Goal: Task Accomplishment & Management: Manage account settings

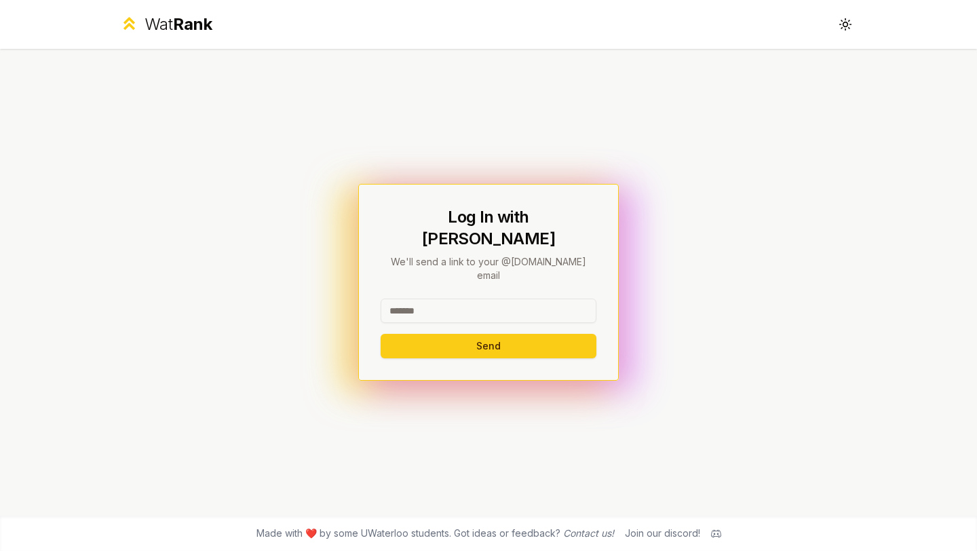
click at [431, 298] on input at bounding box center [489, 310] width 216 height 24
type input "********"
click at [416, 334] on button "Send" at bounding box center [489, 346] width 216 height 24
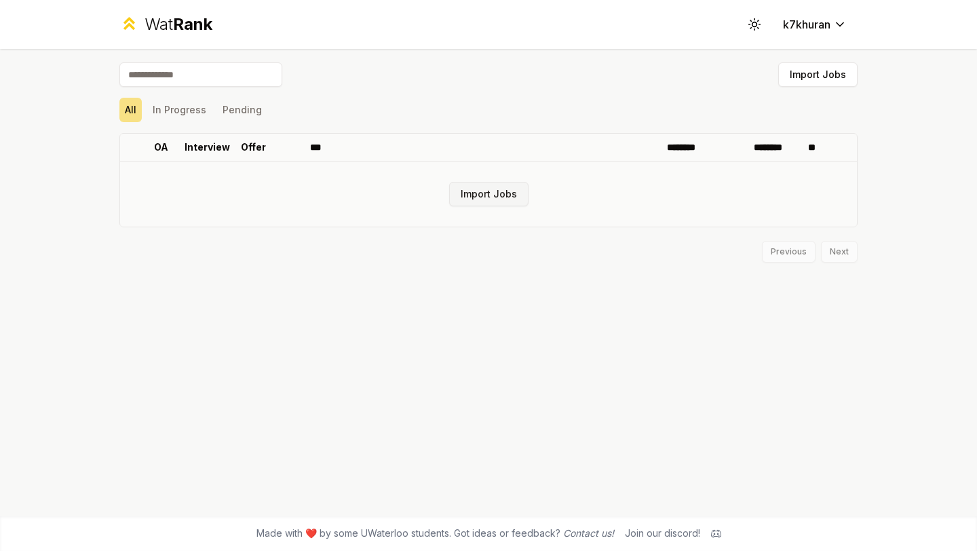
click at [478, 193] on button "Import Jobs" at bounding box center [488, 194] width 79 height 24
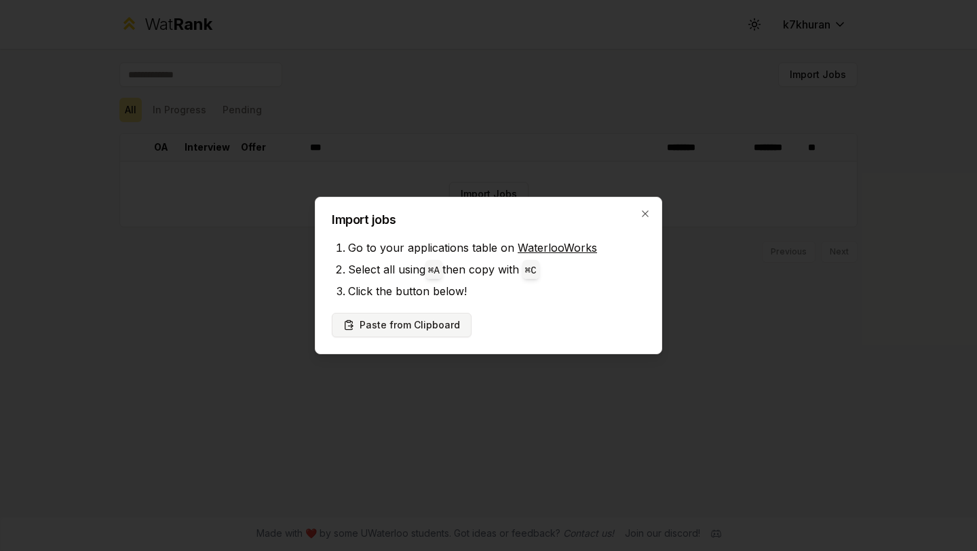
click at [389, 324] on button "Paste from Clipboard" at bounding box center [402, 325] width 140 height 24
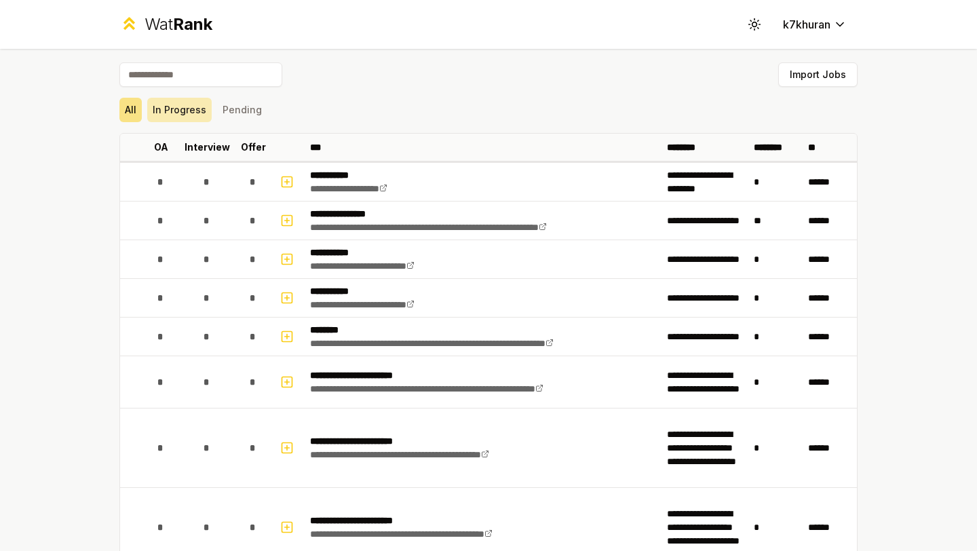
click at [161, 106] on button "In Progress" at bounding box center [179, 110] width 64 height 24
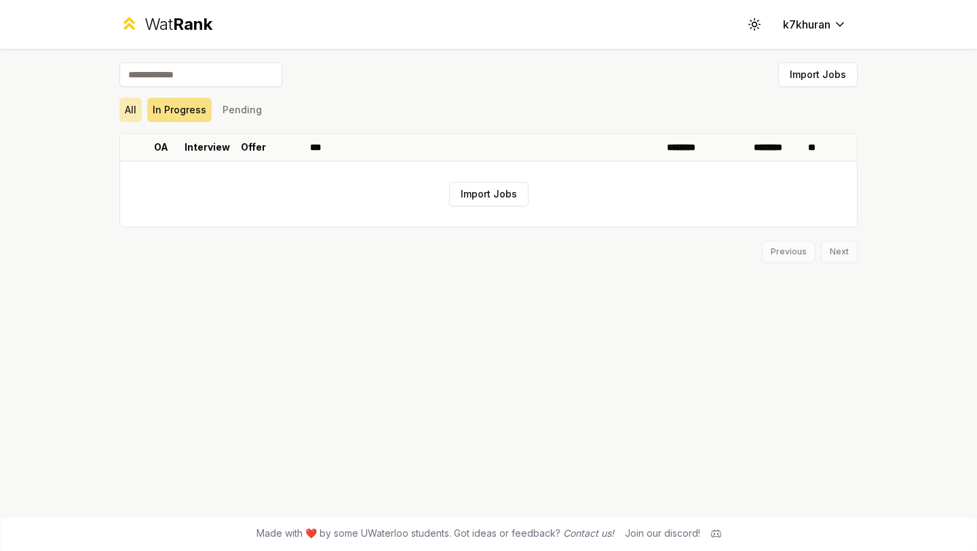
click at [131, 113] on button "All" at bounding box center [130, 110] width 22 height 24
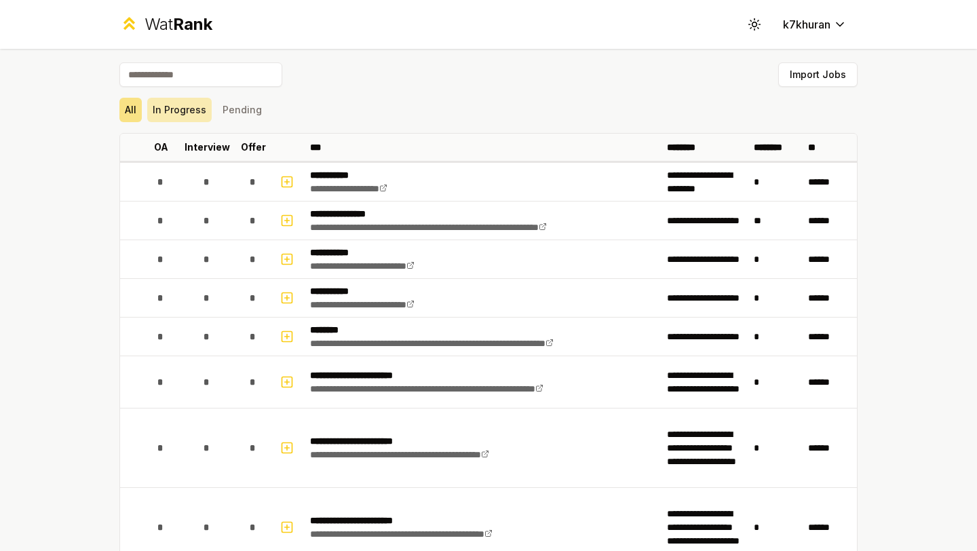
click at [187, 103] on button "In Progress" at bounding box center [179, 110] width 64 height 24
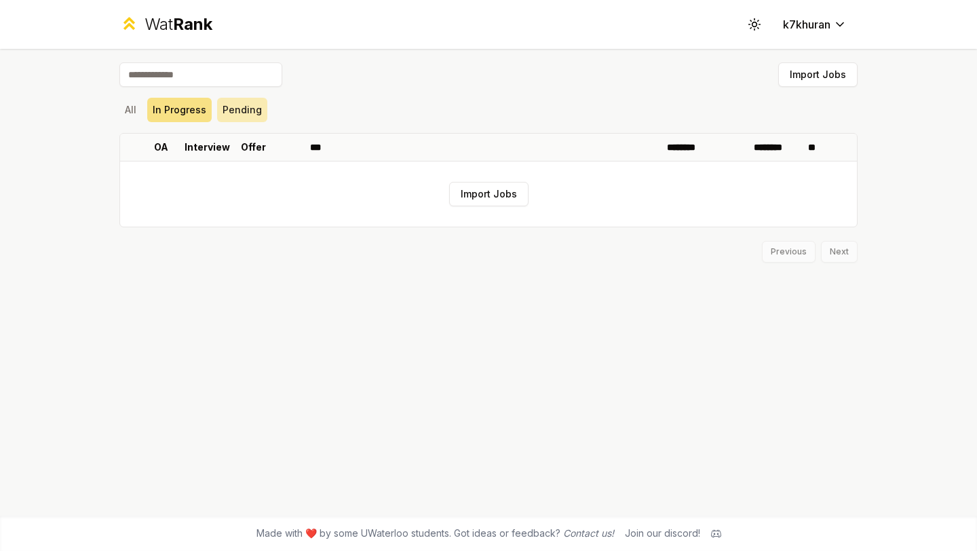
click at [239, 103] on button "Pending" at bounding box center [242, 110] width 50 height 24
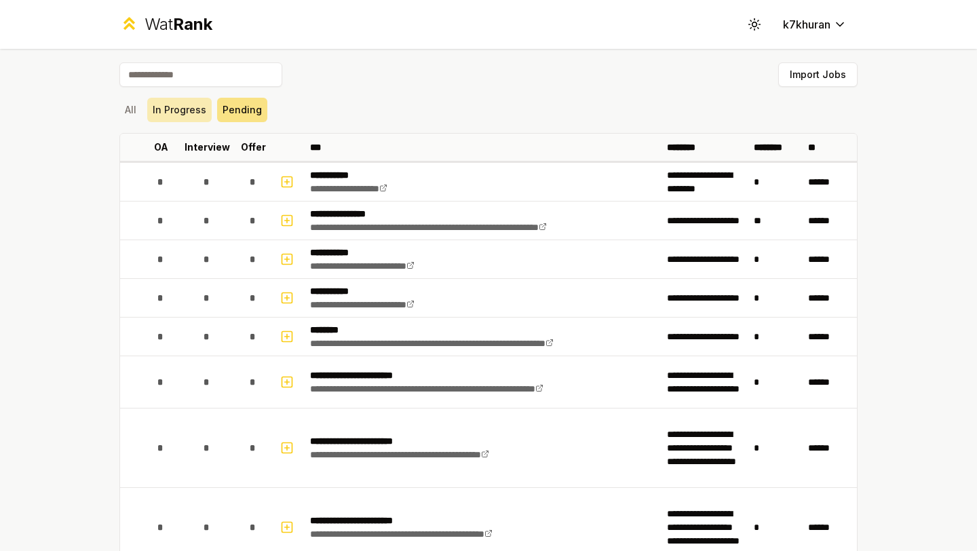
click at [174, 98] on button "In Progress" at bounding box center [179, 110] width 64 height 24
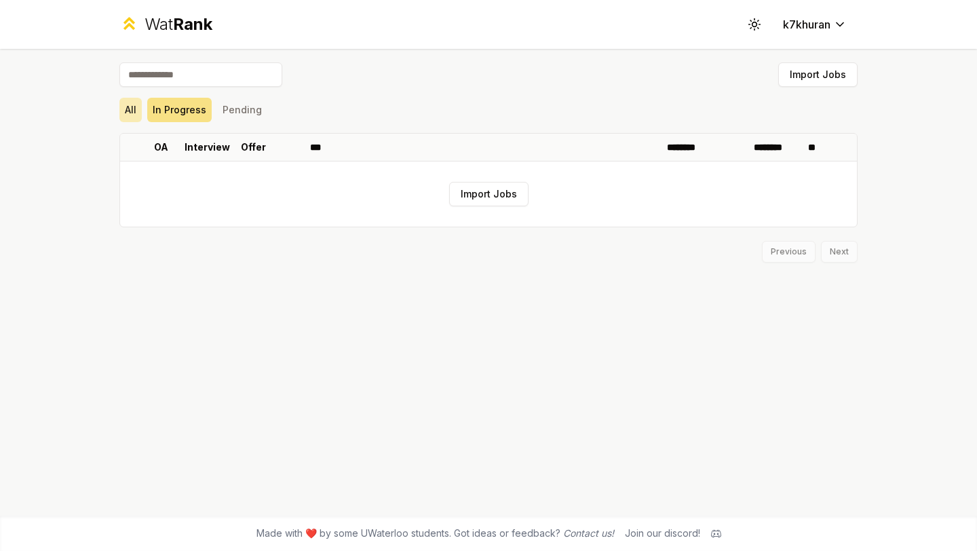
click at [132, 106] on button "All" at bounding box center [130, 110] width 22 height 24
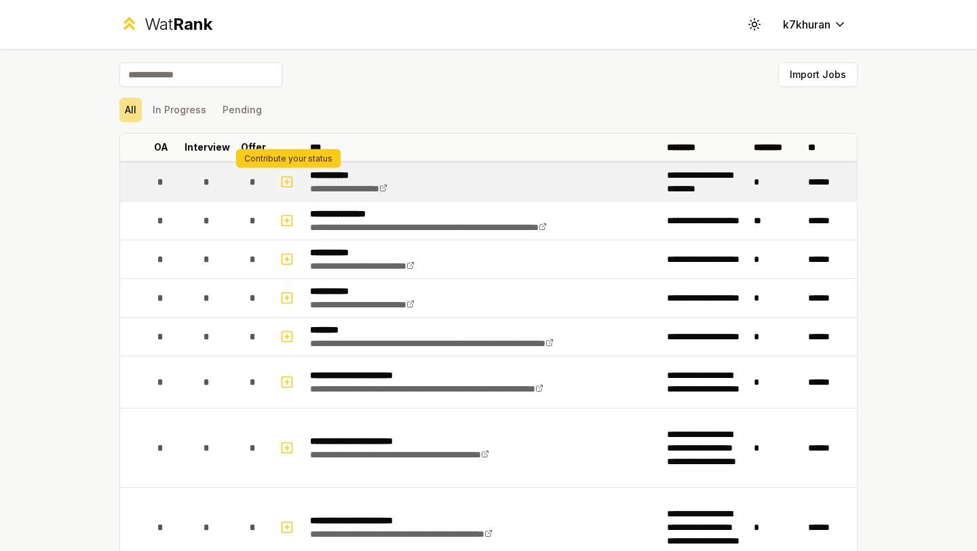
click at [287, 182] on icon "button" at bounding box center [287, 181] width 0 height 5
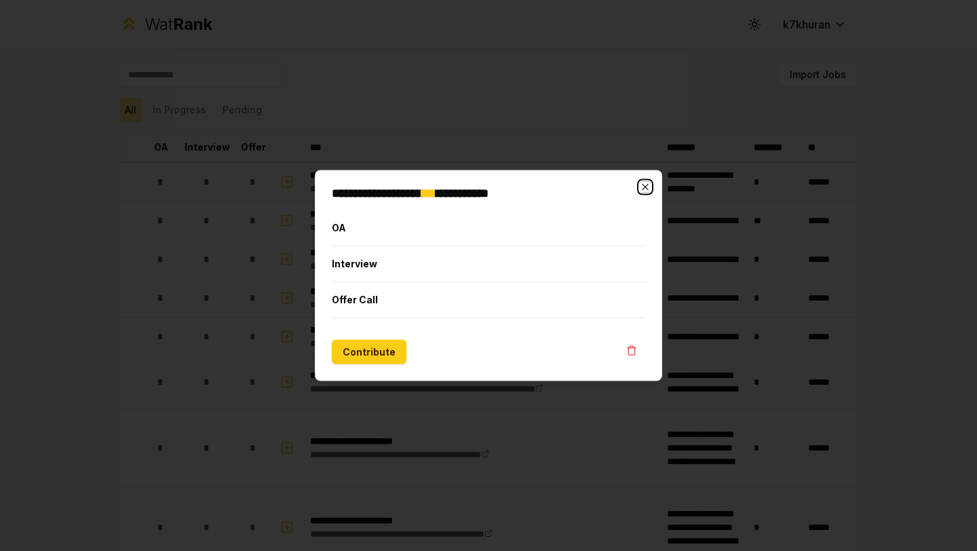
click at [646, 182] on icon "button" at bounding box center [645, 187] width 11 height 11
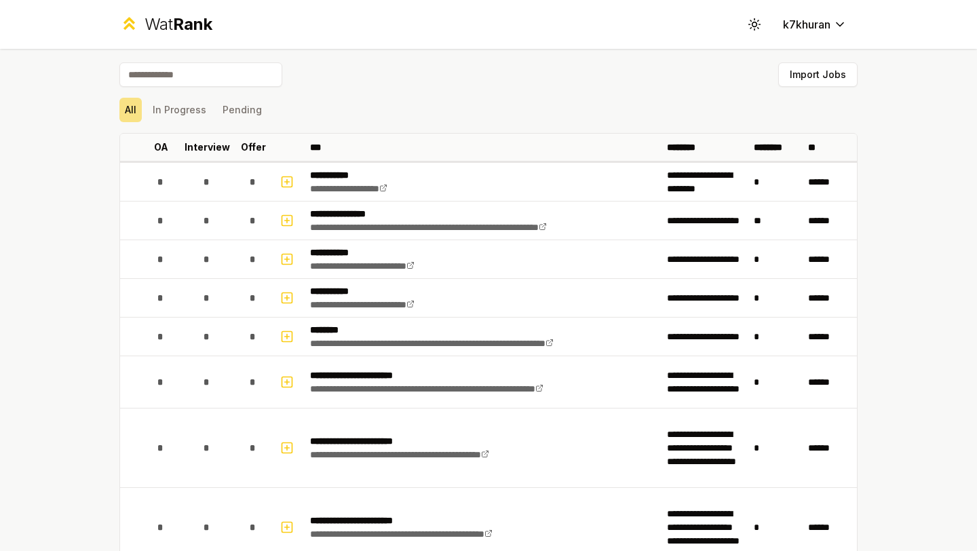
click at [222, 85] on input at bounding box center [200, 74] width 163 height 24
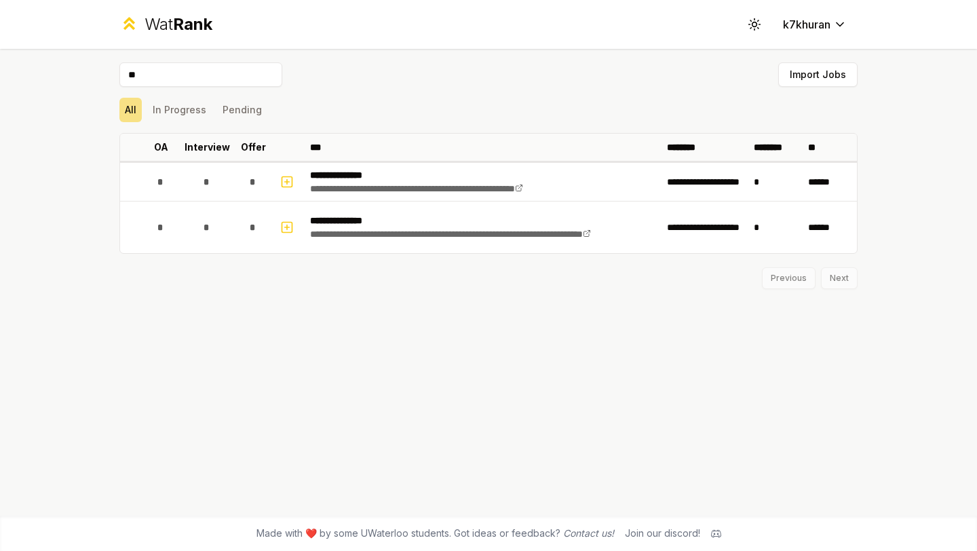
type input "*"
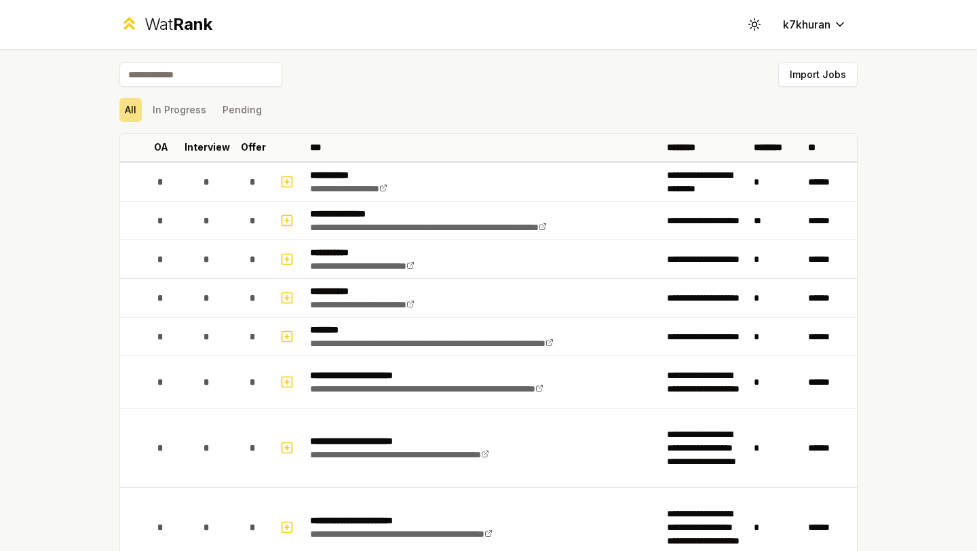
click at [465, 82] on div "Import Jobs" at bounding box center [488, 77] width 738 height 30
click at [375, 108] on div "All In Progress Pending" at bounding box center [488, 110] width 738 height 24
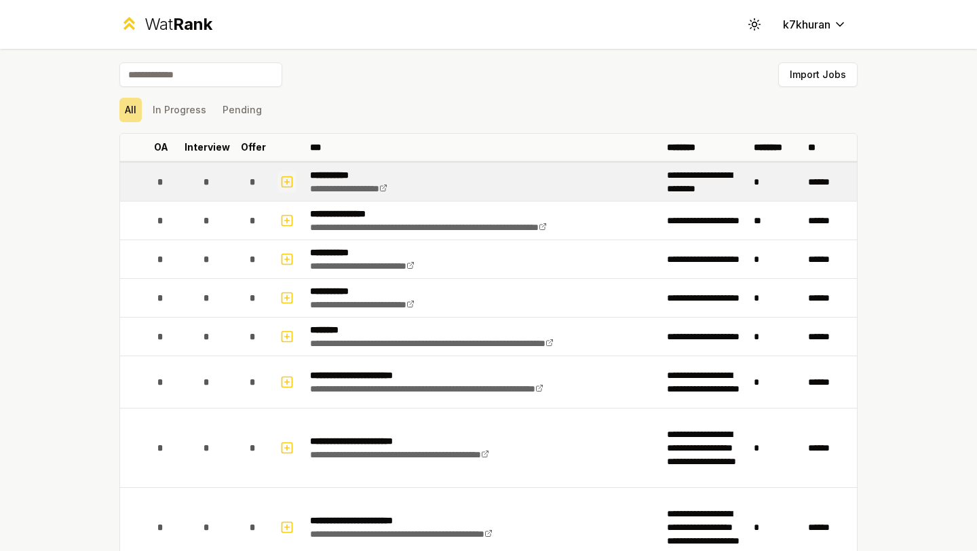
click at [288, 182] on icon "button" at bounding box center [287, 182] width 5 height 0
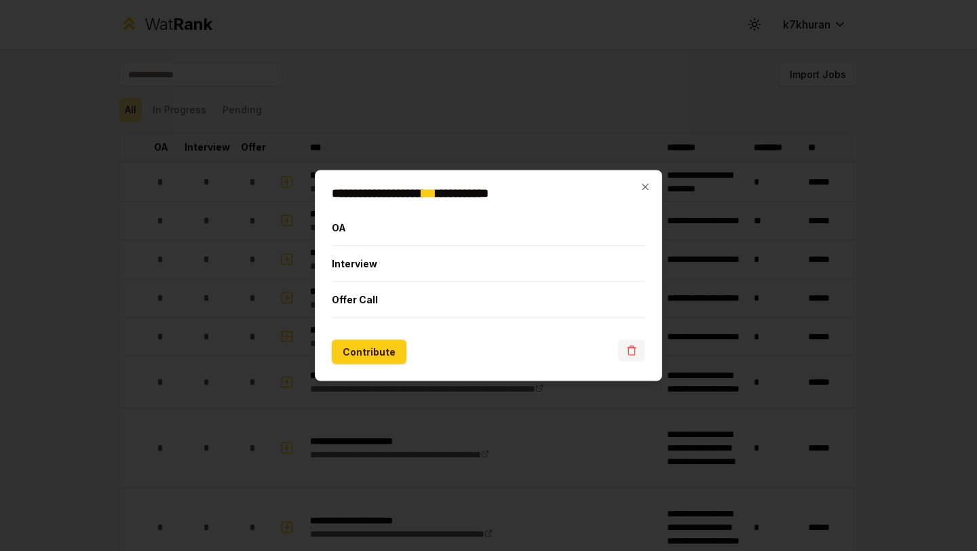
click at [636, 351] on icon "button" at bounding box center [631, 350] width 11 height 11
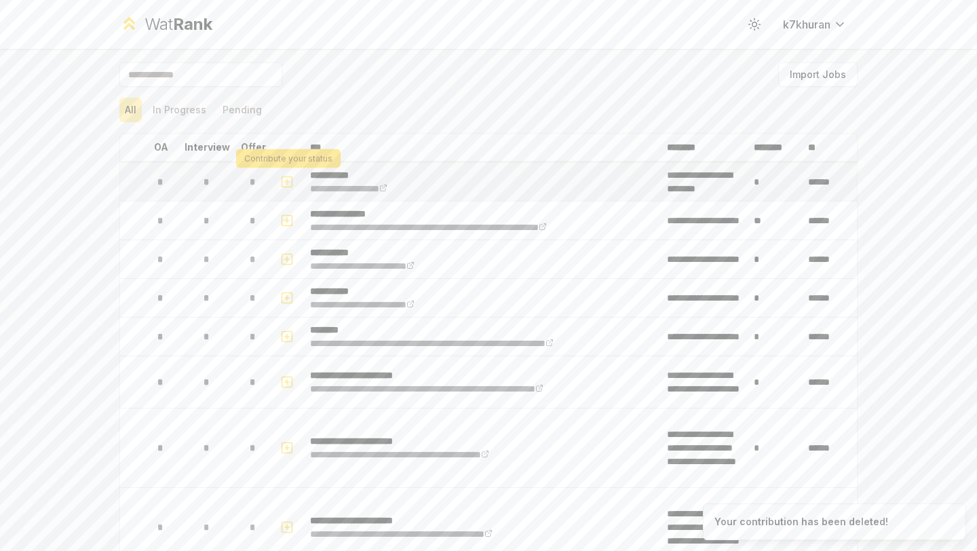
click at [284, 180] on icon "button" at bounding box center [287, 182] width 14 height 16
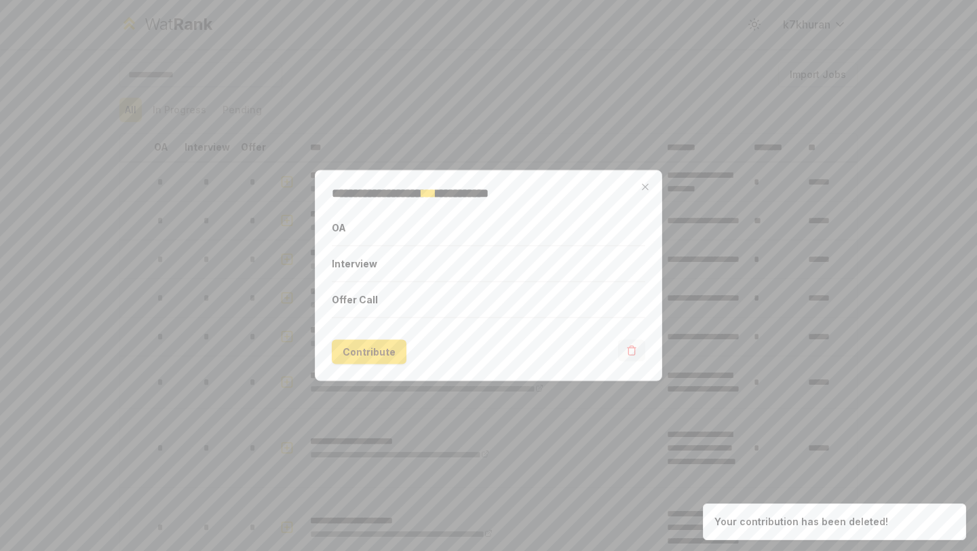
click at [623, 356] on button "button" at bounding box center [631, 351] width 27 height 22
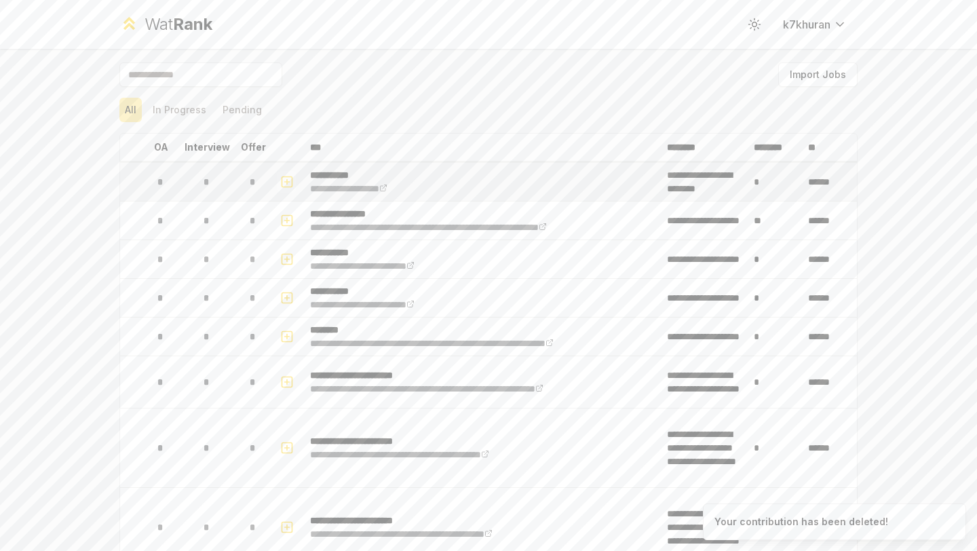
click at [295, 182] on button "button" at bounding box center [286, 182] width 19 height 22
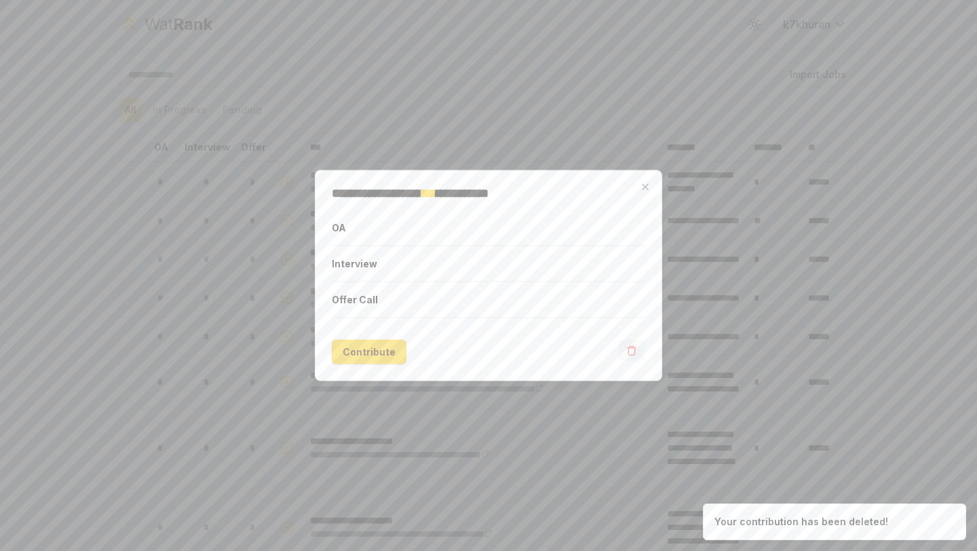
click at [636, 348] on icon "button" at bounding box center [631, 350] width 11 height 11
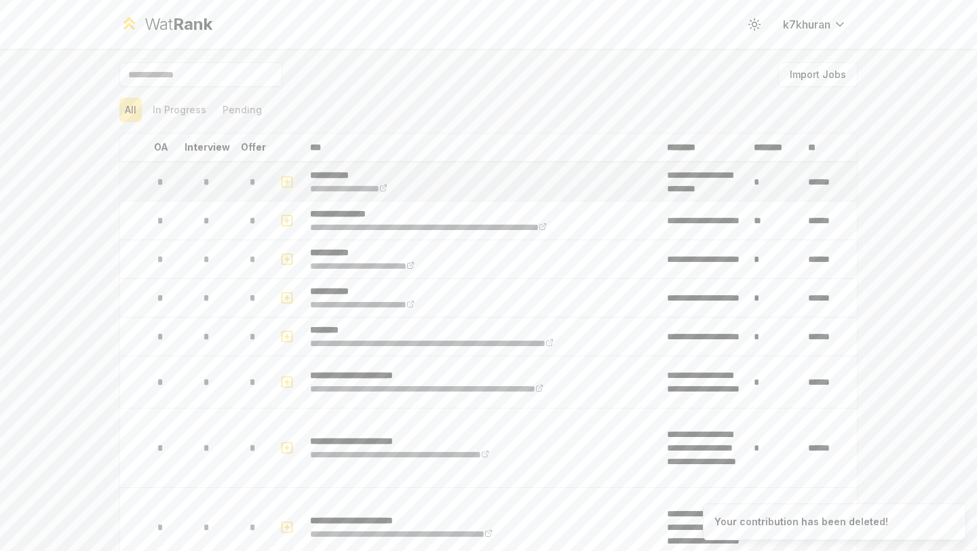
click at [291, 178] on icon "button" at bounding box center [287, 182] width 14 height 16
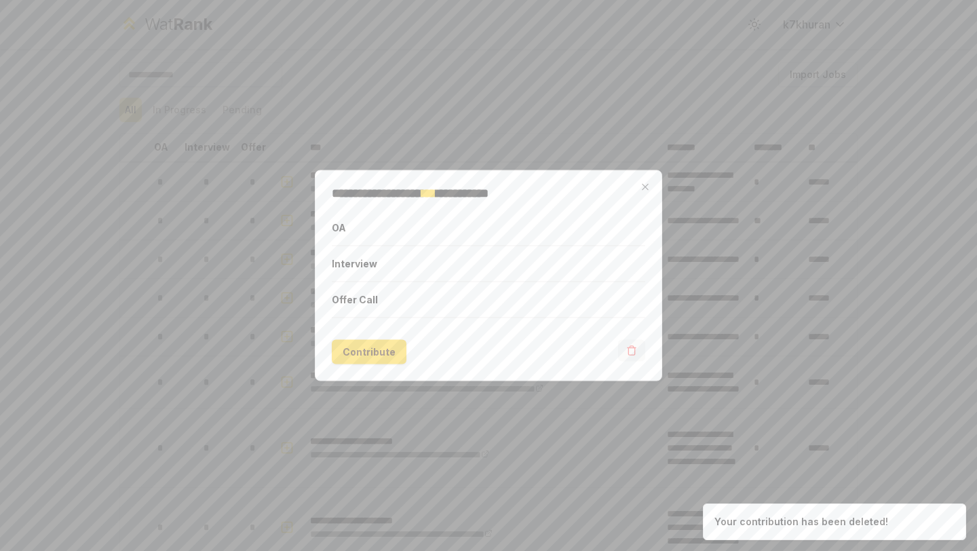
click at [636, 354] on icon "button" at bounding box center [631, 350] width 11 height 11
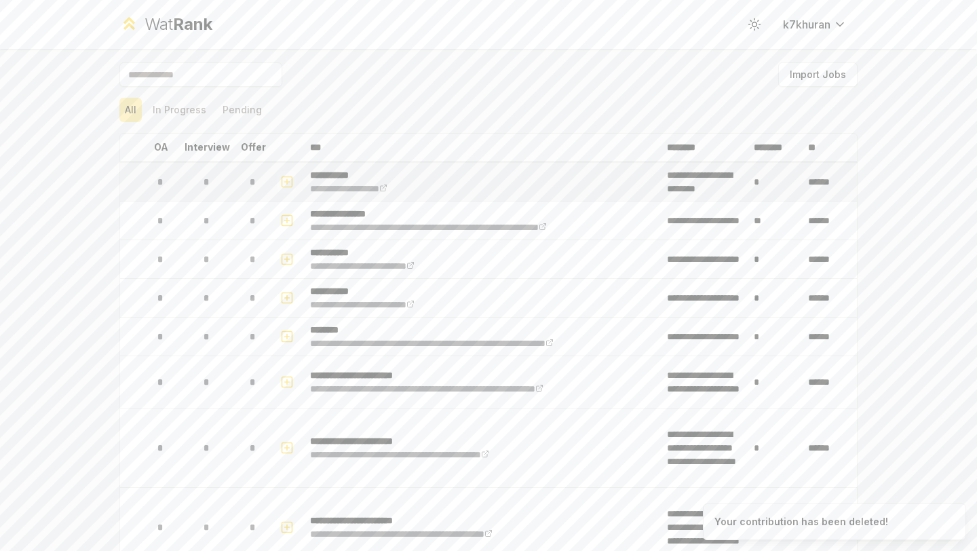
click at [291, 171] on button "button" at bounding box center [286, 182] width 19 height 22
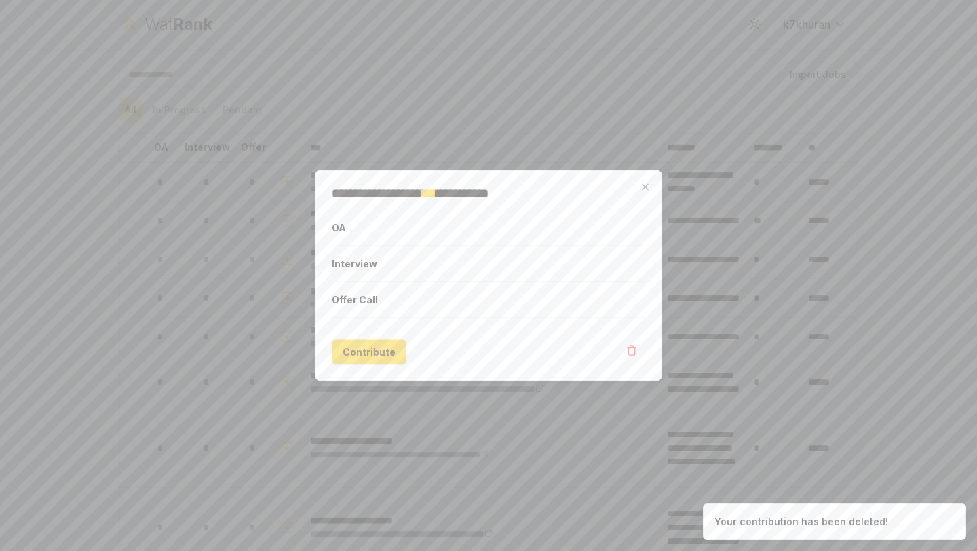
drag, startPoint x: 627, startPoint y: 351, endPoint x: 618, endPoint y: 351, distance: 9.5
click at [627, 351] on icon "button" at bounding box center [631, 350] width 11 height 11
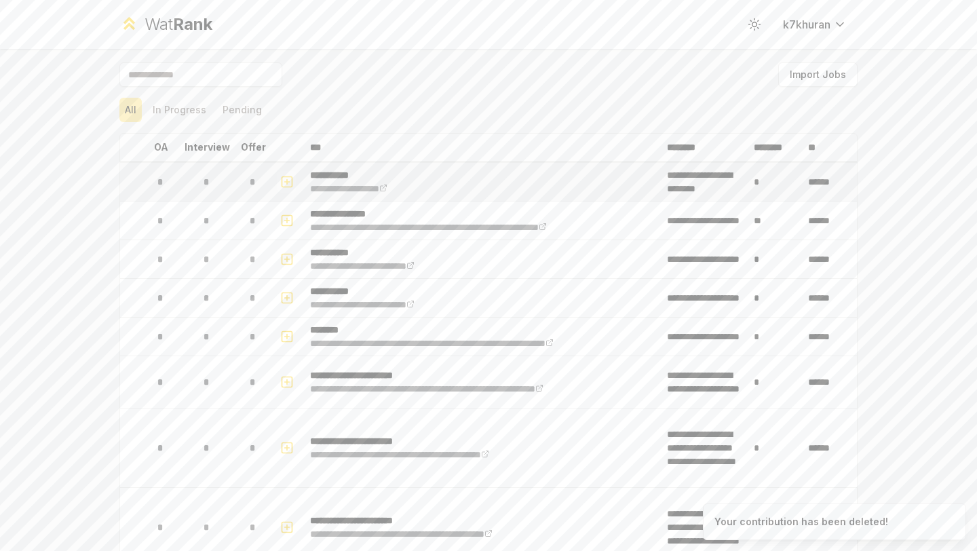
click at [280, 187] on icon "button" at bounding box center [287, 182] width 14 height 16
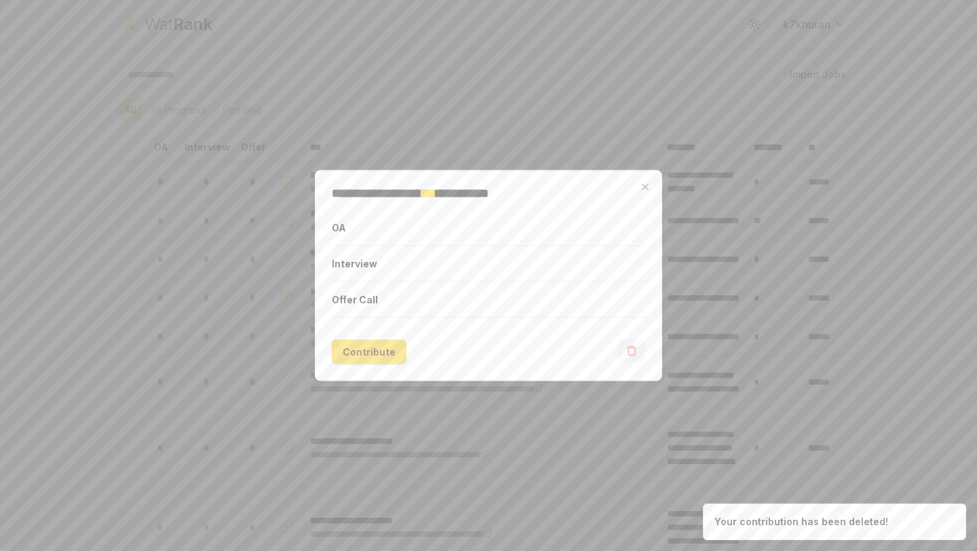
click at [631, 353] on icon "button" at bounding box center [631, 350] width 11 height 11
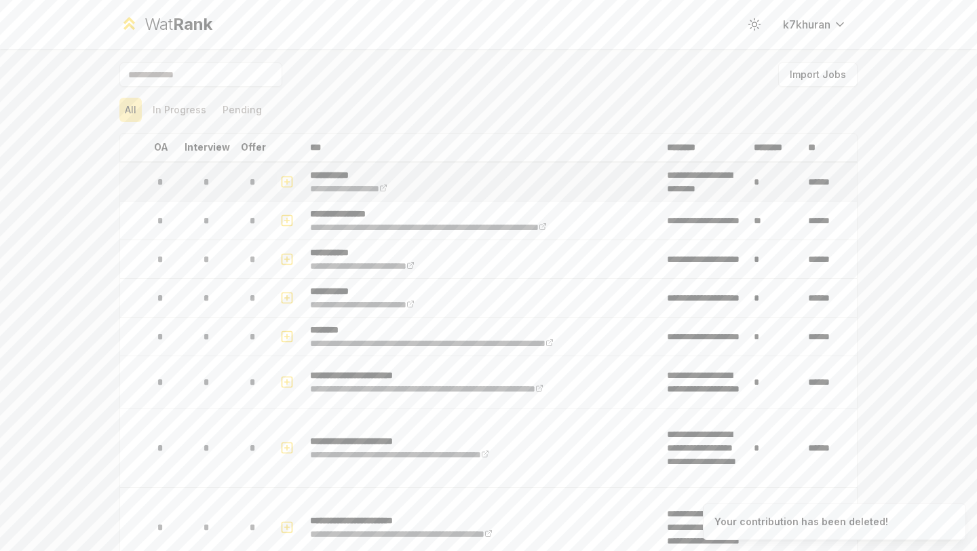
click at [282, 181] on rect "button" at bounding box center [287, 181] width 10 height 10
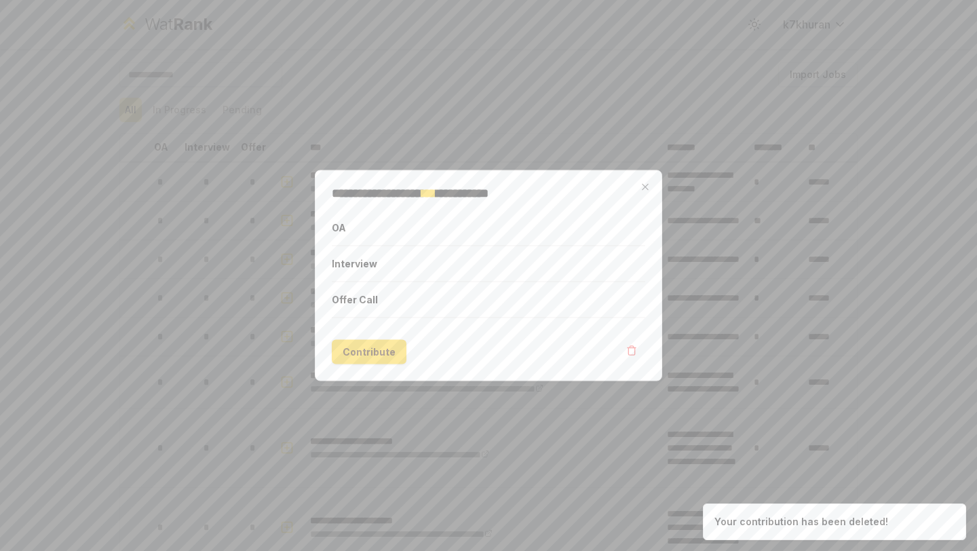
click at [634, 352] on icon "button" at bounding box center [631, 351] width 6 height 7
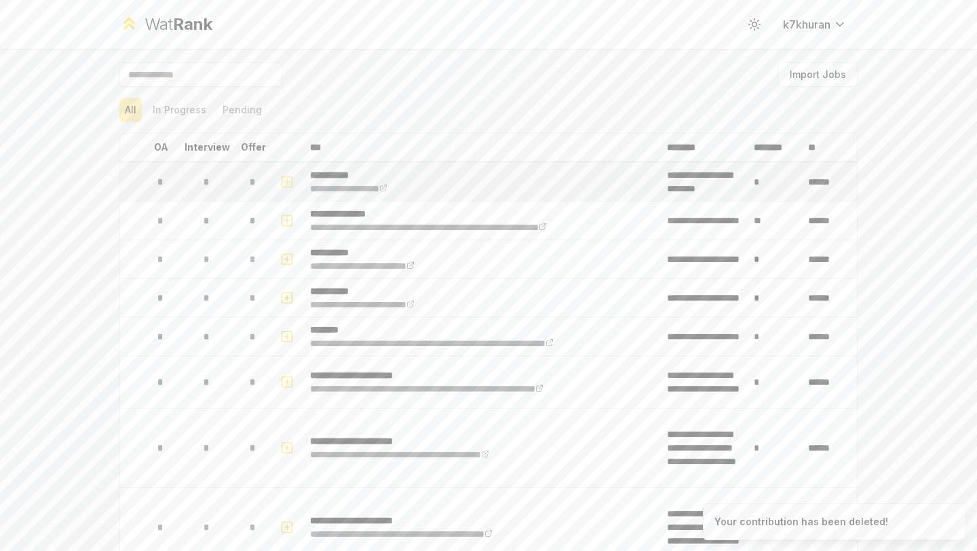
click at [287, 181] on icon "button" at bounding box center [287, 181] width 0 height 5
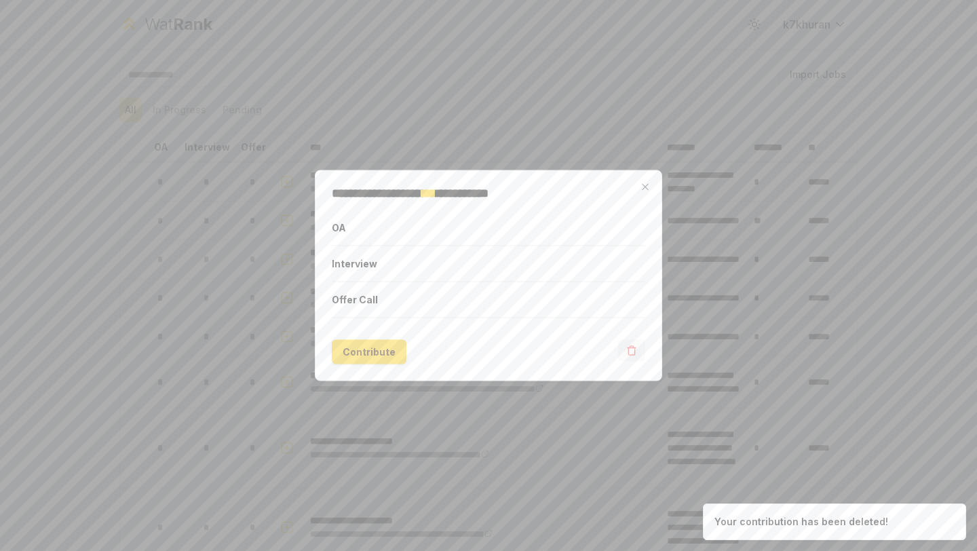
click at [636, 355] on icon "button" at bounding box center [631, 350] width 11 height 11
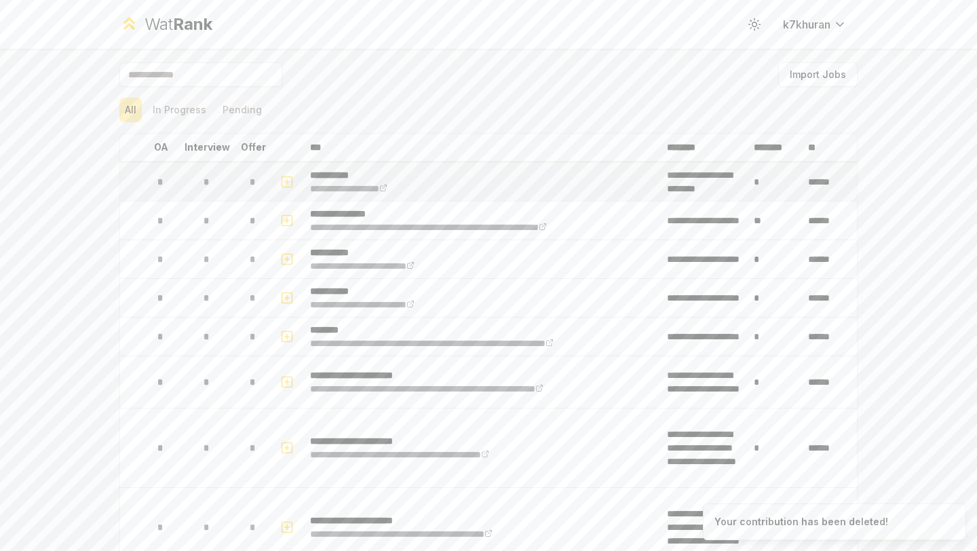
click at [291, 181] on icon "button" at bounding box center [287, 182] width 14 height 16
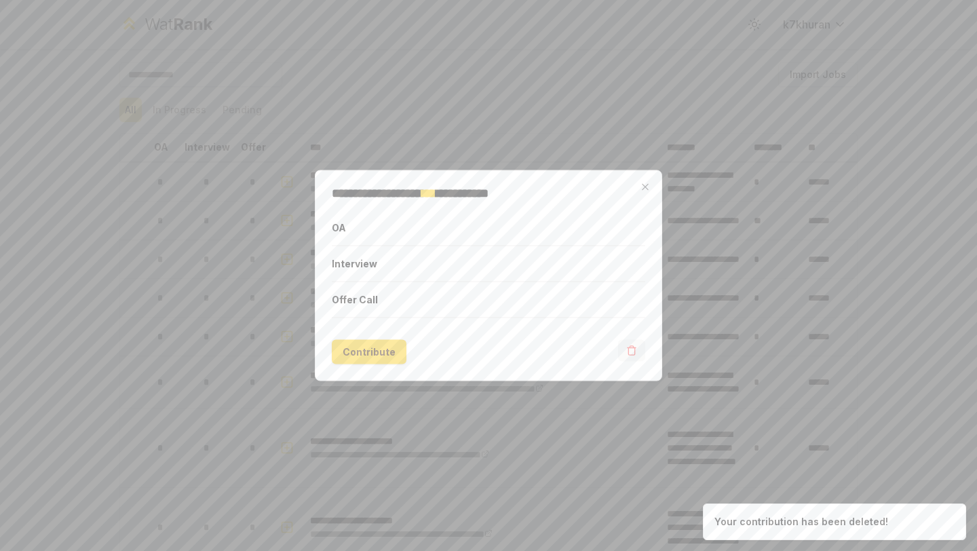
click at [629, 353] on icon "button" at bounding box center [631, 350] width 11 height 11
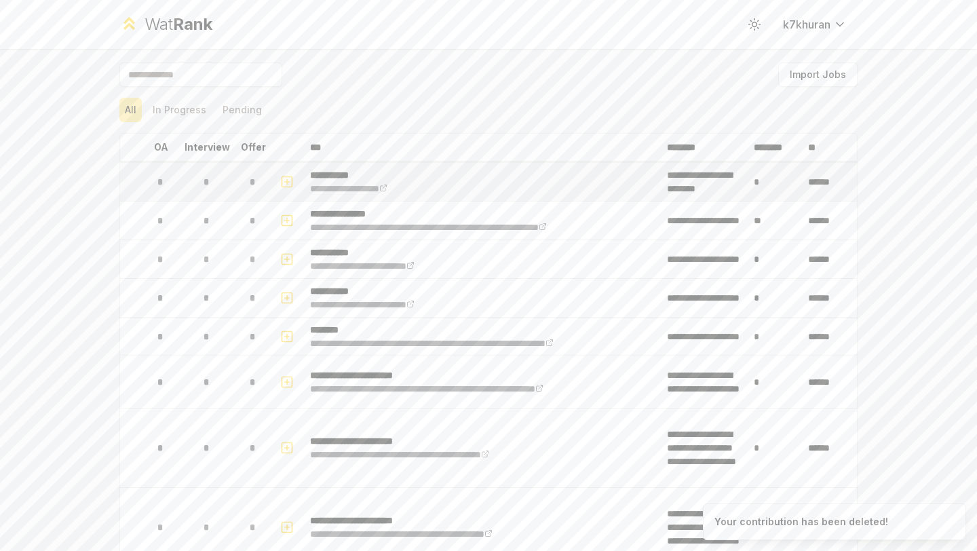
click at [287, 176] on icon "button" at bounding box center [287, 182] width 14 height 16
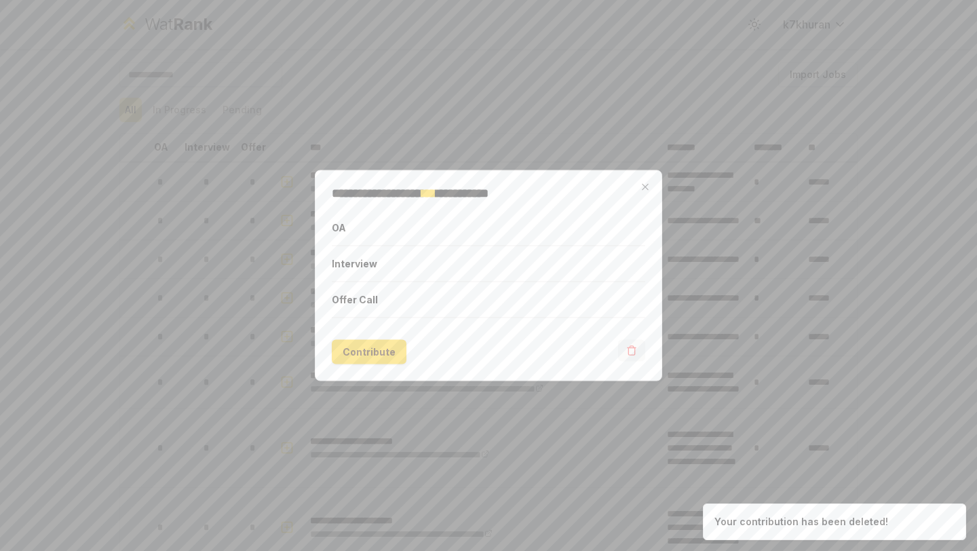
click at [637, 348] on button "button" at bounding box center [631, 351] width 27 height 22
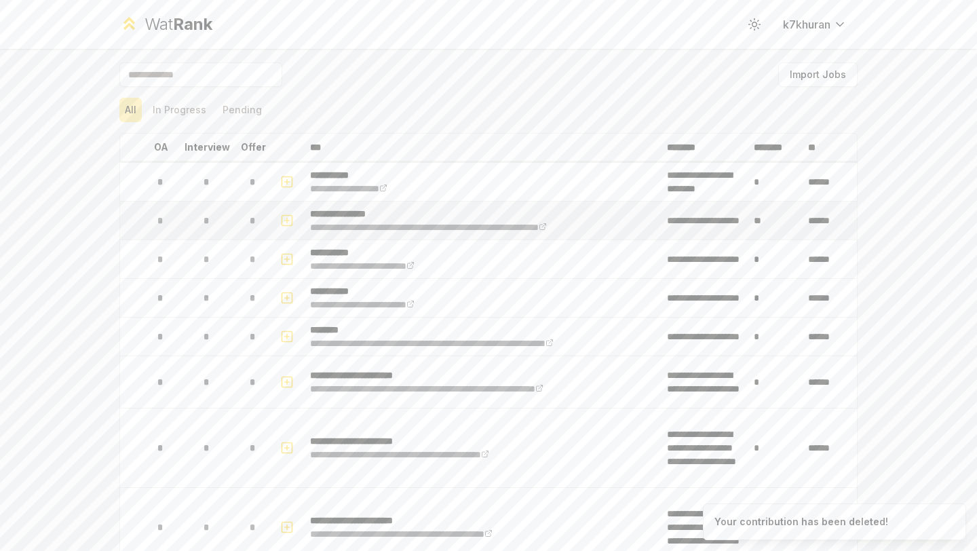
click at [290, 216] on icon "button" at bounding box center [287, 220] width 14 height 16
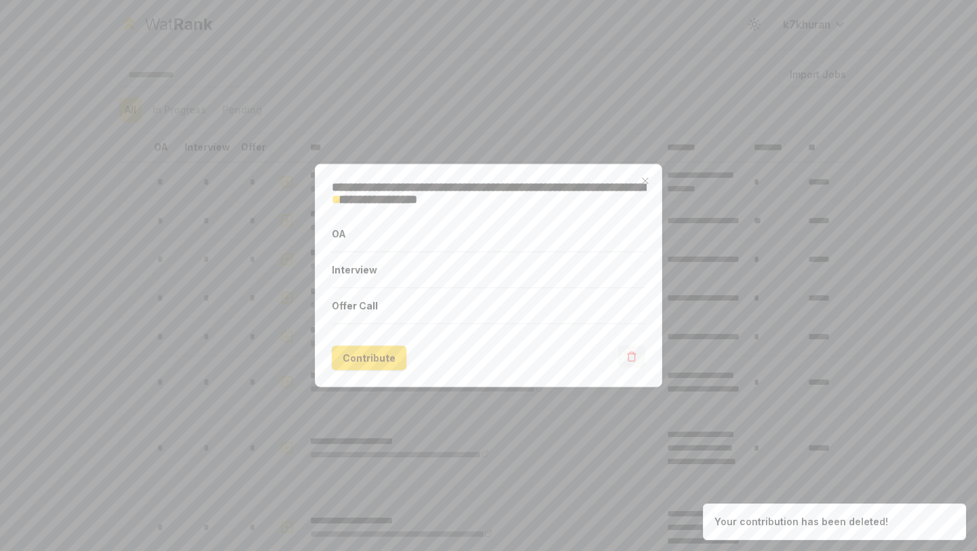
click at [633, 358] on icon "button" at bounding box center [631, 356] width 11 height 11
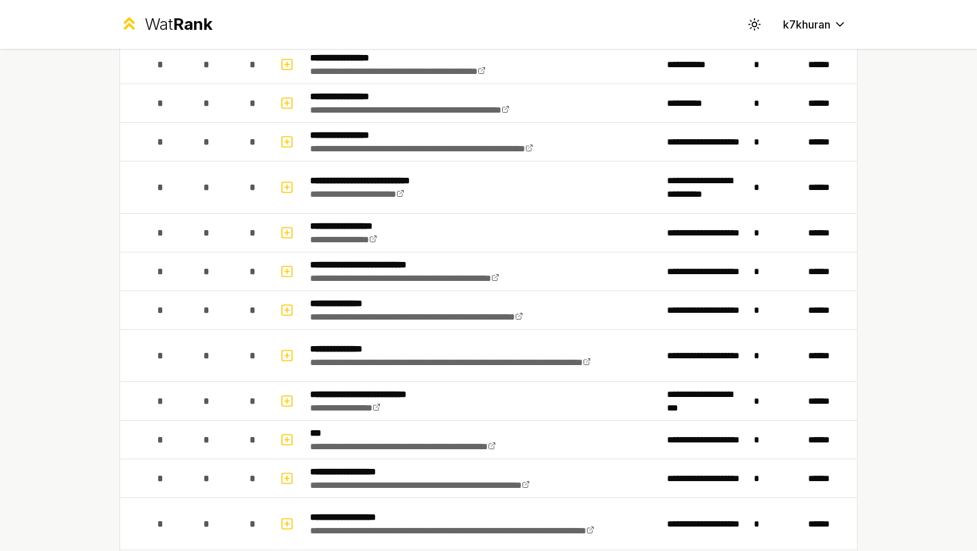
scroll to position [682, 0]
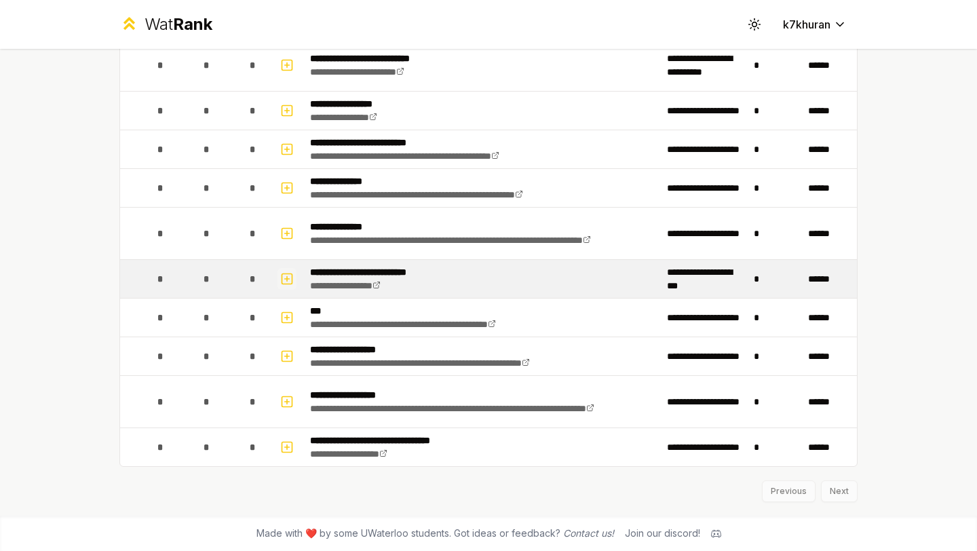
click at [288, 279] on icon "button" at bounding box center [287, 279] width 5 height 0
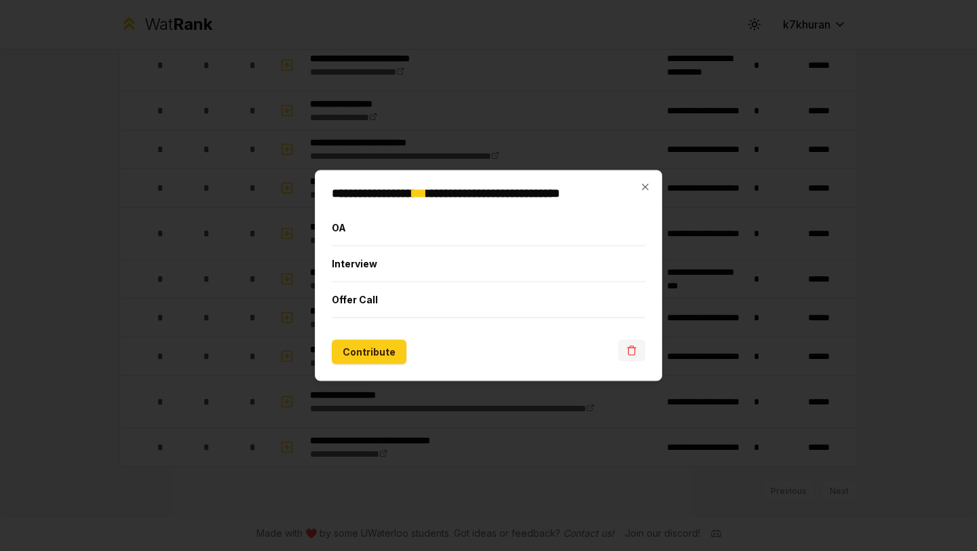
click at [631, 355] on icon "button" at bounding box center [631, 351] width 6 height 7
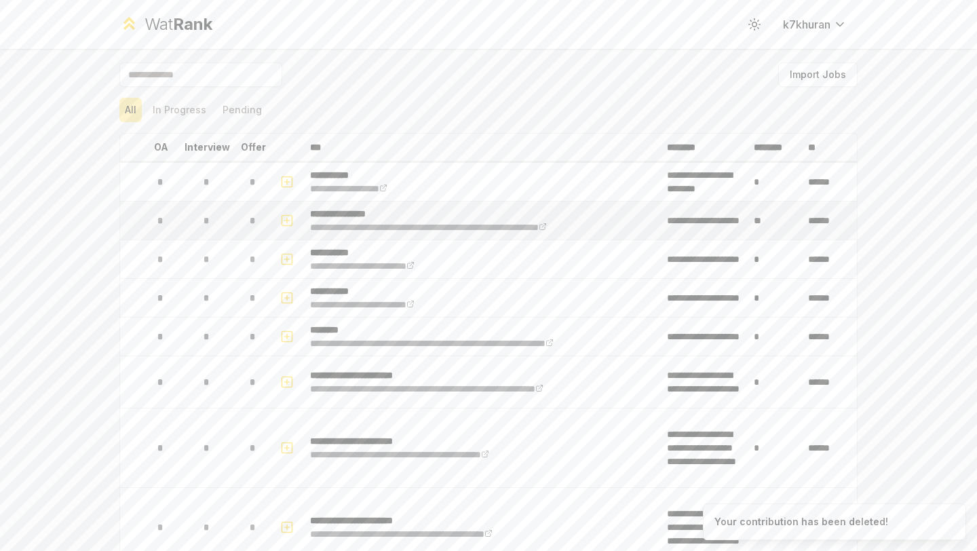
click at [283, 225] on rect "button" at bounding box center [287, 220] width 10 height 10
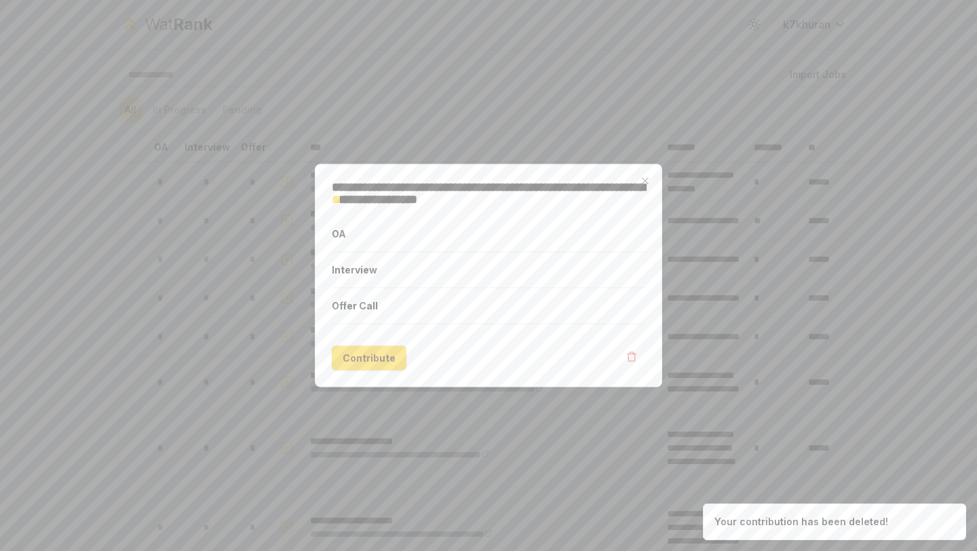
click at [631, 343] on form "OA Interview Offer Call Contribute" at bounding box center [488, 293] width 313 height 154
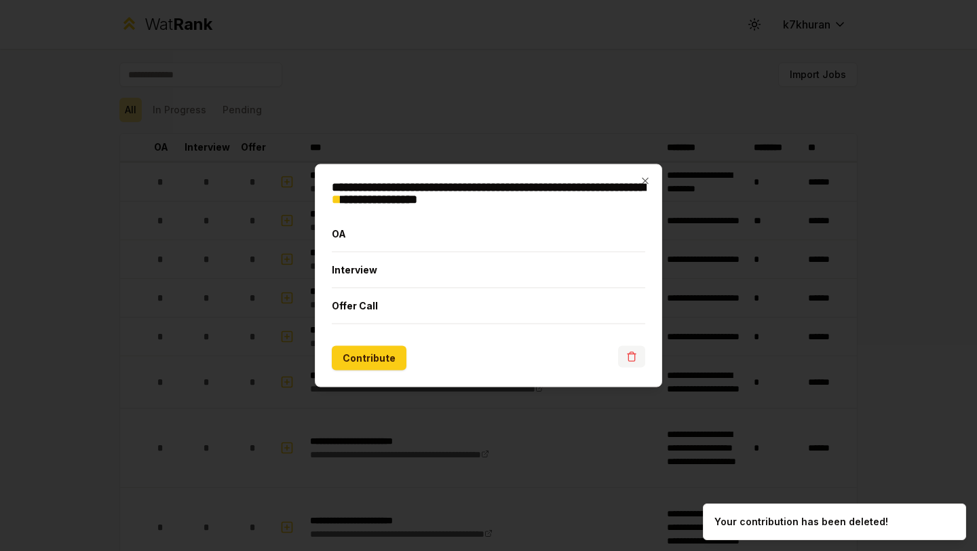
click at [635, 351] on icon "button" at bounding box center [631, 356] width 11 height 11
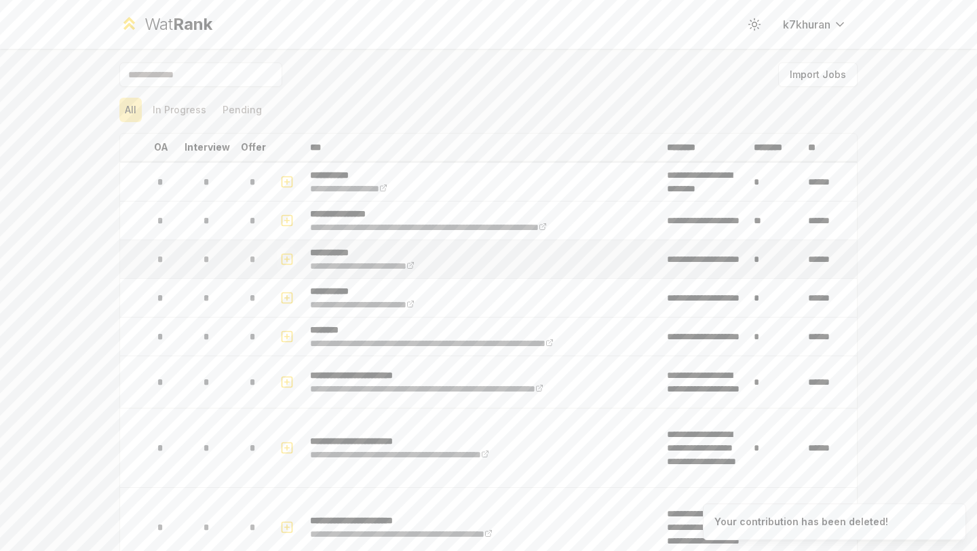
click at [282, 261] on rect "button" at bounding box center [287, 259] width 10 height 10
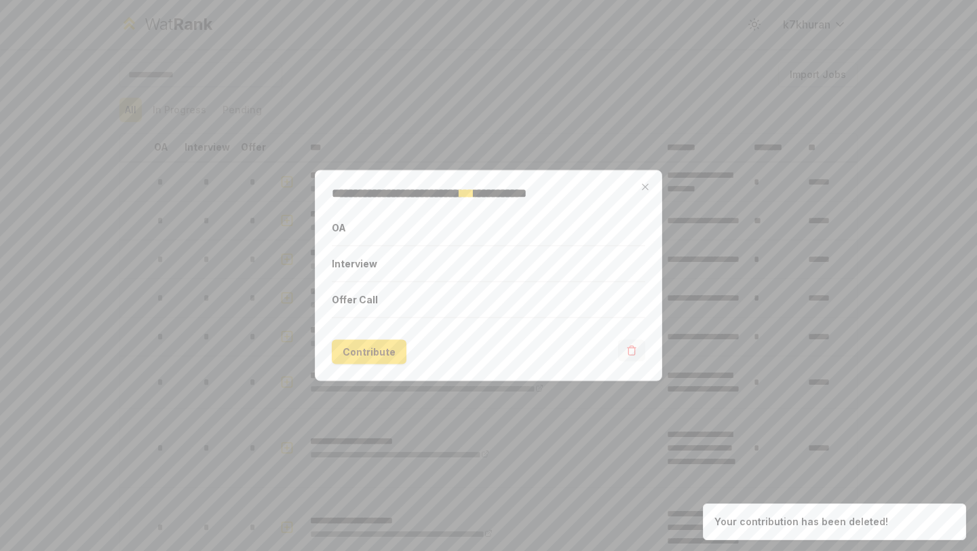
click at [631, 348] on icon "button" at bounding box center [631, 348] width 8 height 0
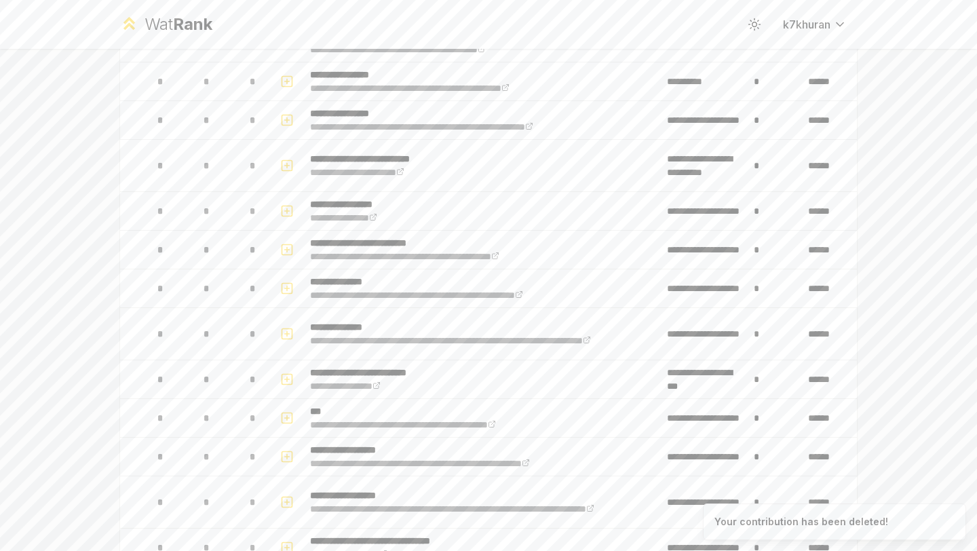
scroll to position [682, 0]
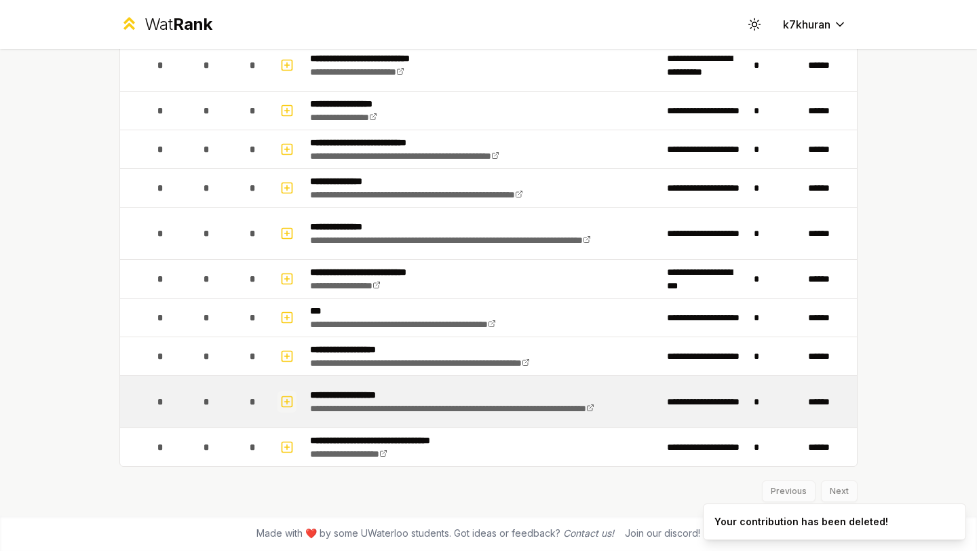
click at [285, 402] on icon "button" at bounding box center [287, 402] width 5 height 0
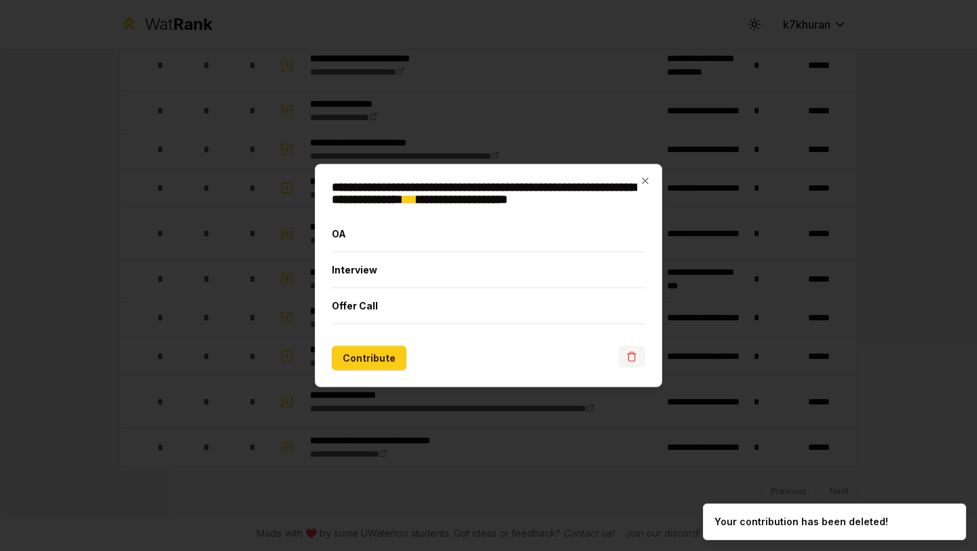
click at [626, 356] on icon "button" at bounding box center [631, 356] width 11 height 11
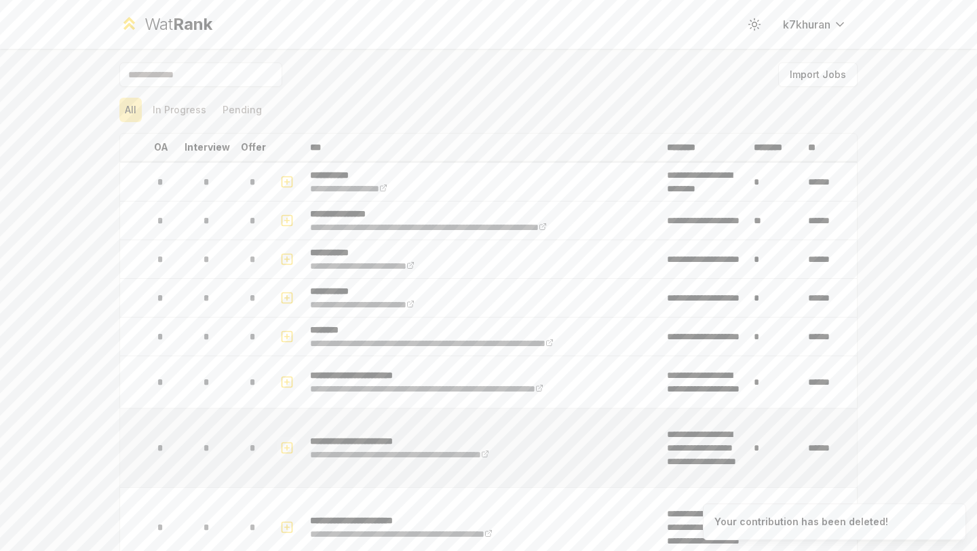
click at [288, 443] on icon "button" at bounding box center [287, 448] width 14 height 16
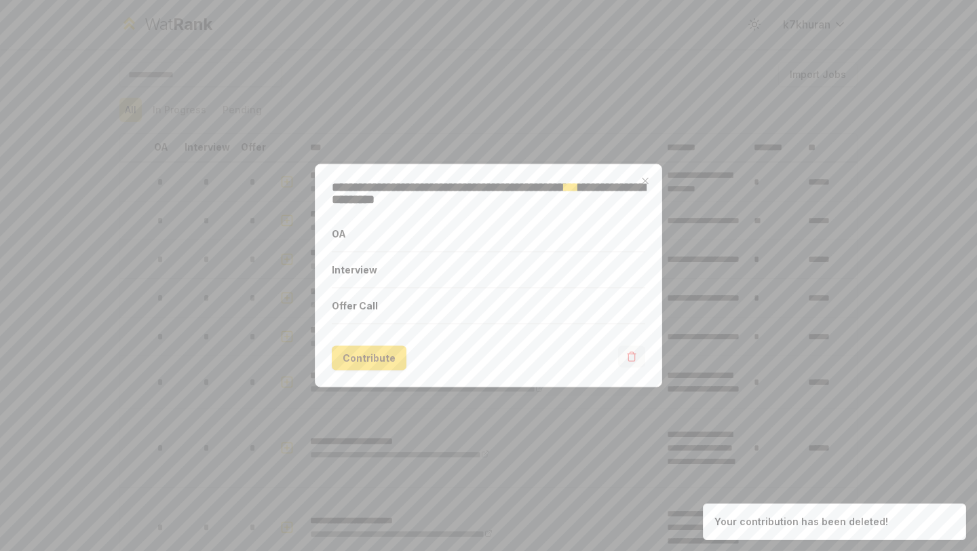
click at [627, 357] on icon "button" at bounding box center [631, 356] width 11 height 11
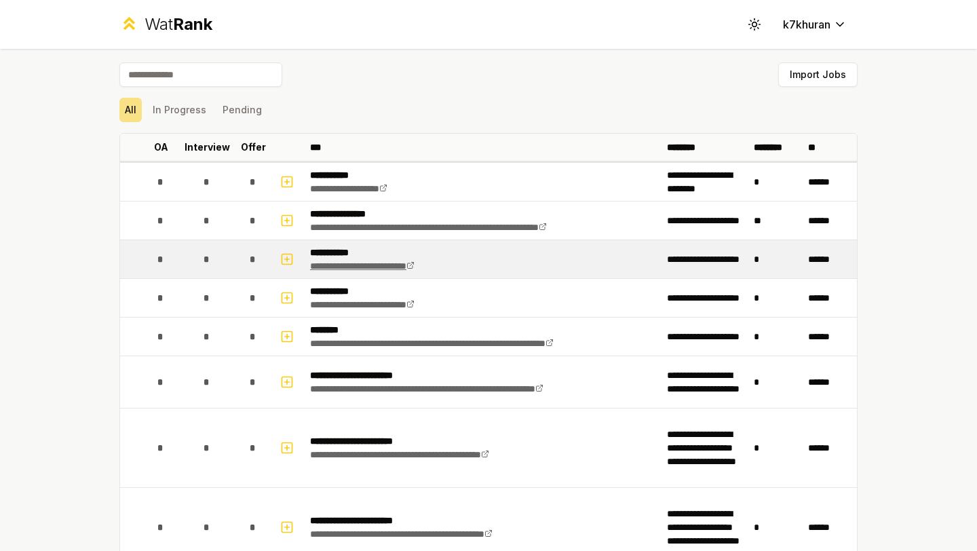
scroll to position [682, 0]
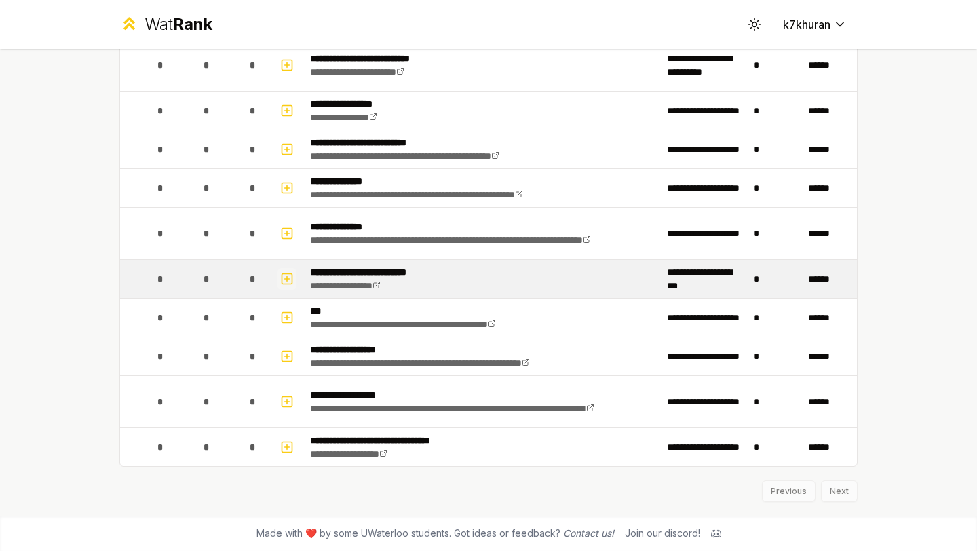
click at [287, 273] on rect "button" at bounding box center [287, 278] width 10 height 10
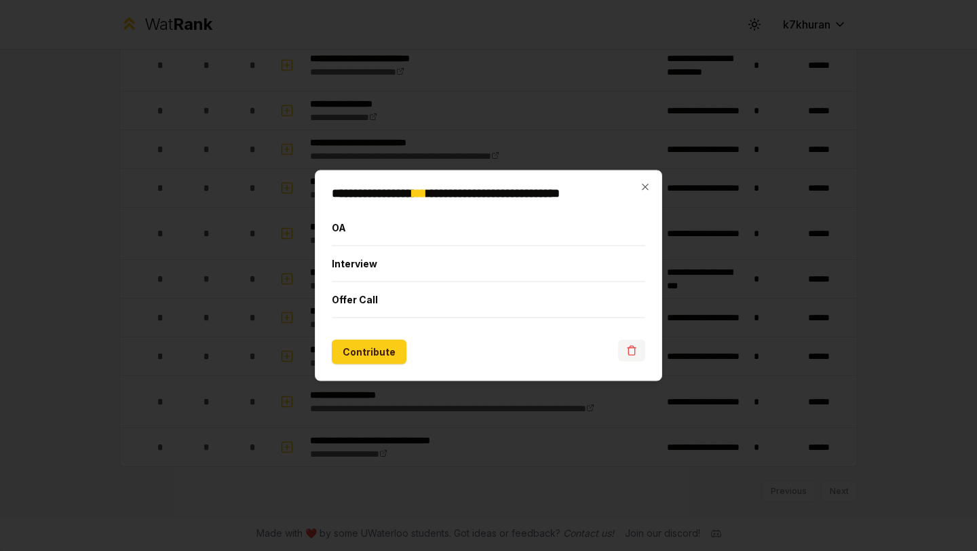
click at [624, 345] on button "button" at bounding box center [631, 351] width 27 height 22
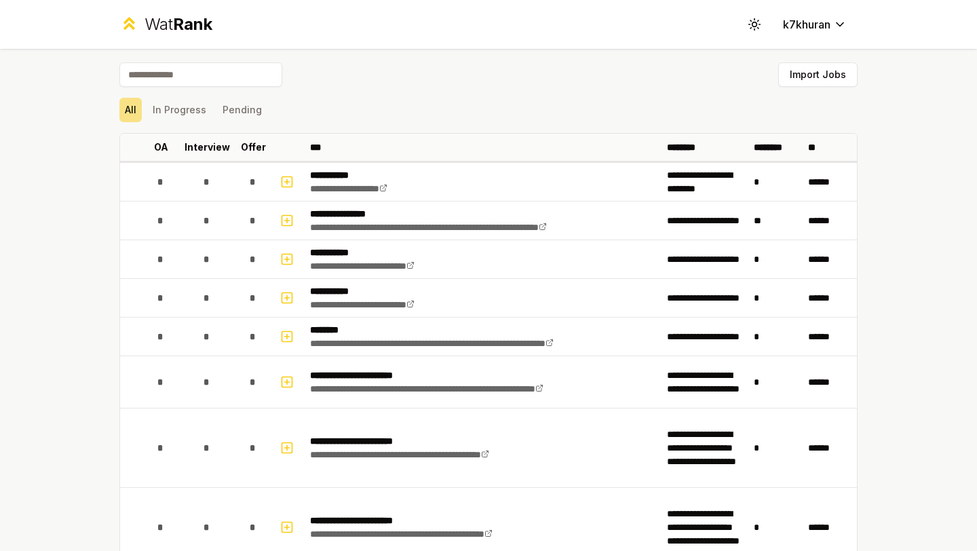
click at [178, 82] on input at bounding box center [200, 74] width 163 height 24
click at [583, 69] on div "Import Jobs" at bounding box center [488, 77] width 738 height 30
click at [172, 26] on div "Wat Rank" at bounding box center [178, 25] width 68 height 22
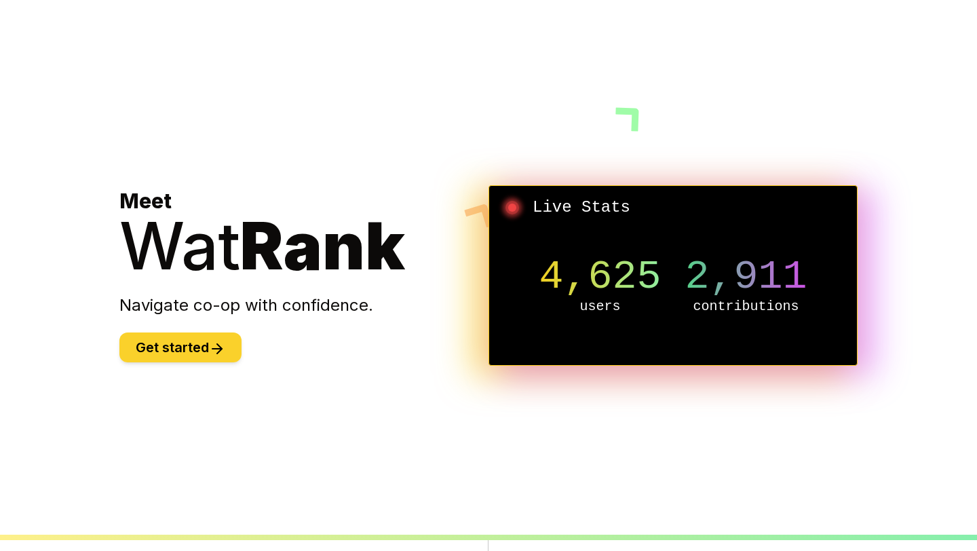
click at [225, 343] on icon at bounding box center [217, 348] width 16 height 16
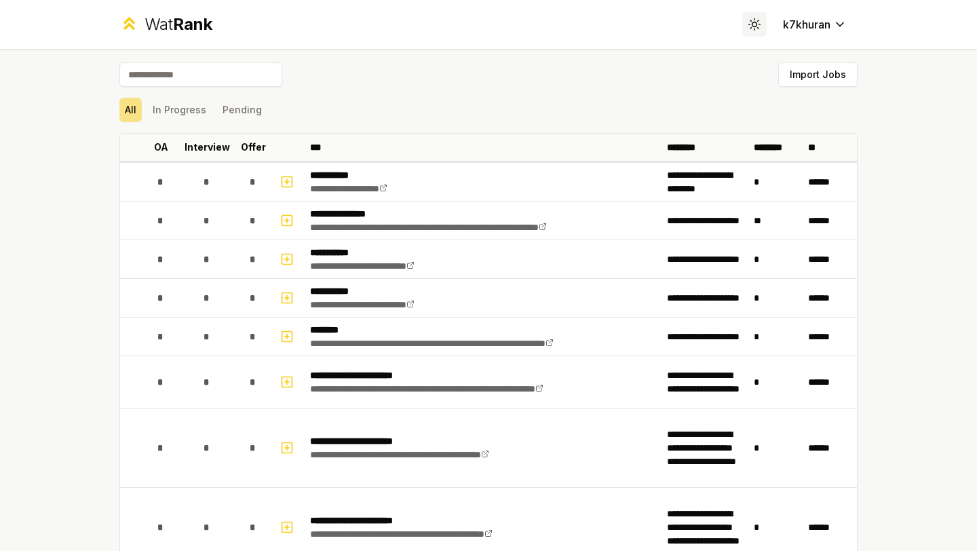
click at [747, 19] on icon at bounding box center [753, 24] width 13 height 13
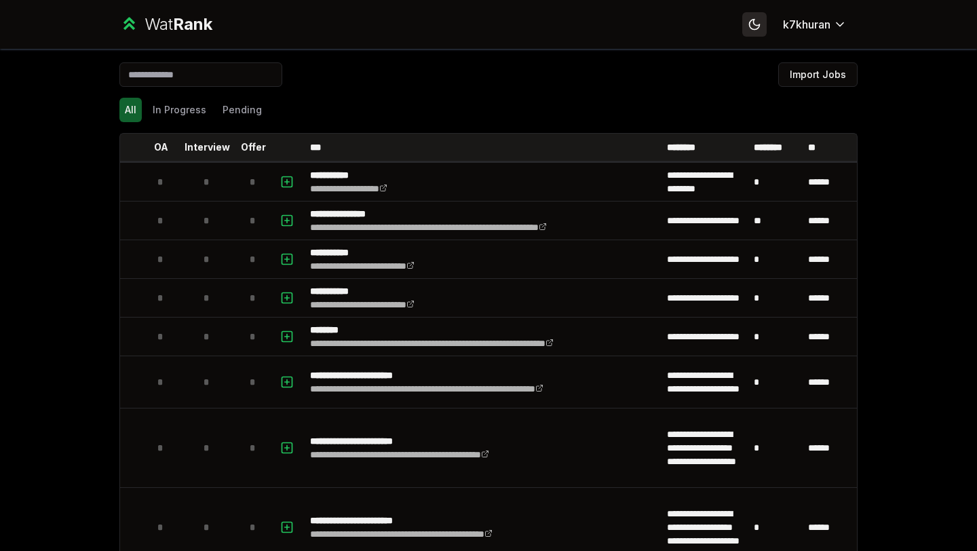
click at [747, 19] on icon at bounding box center [753, 24] width 13 height 13
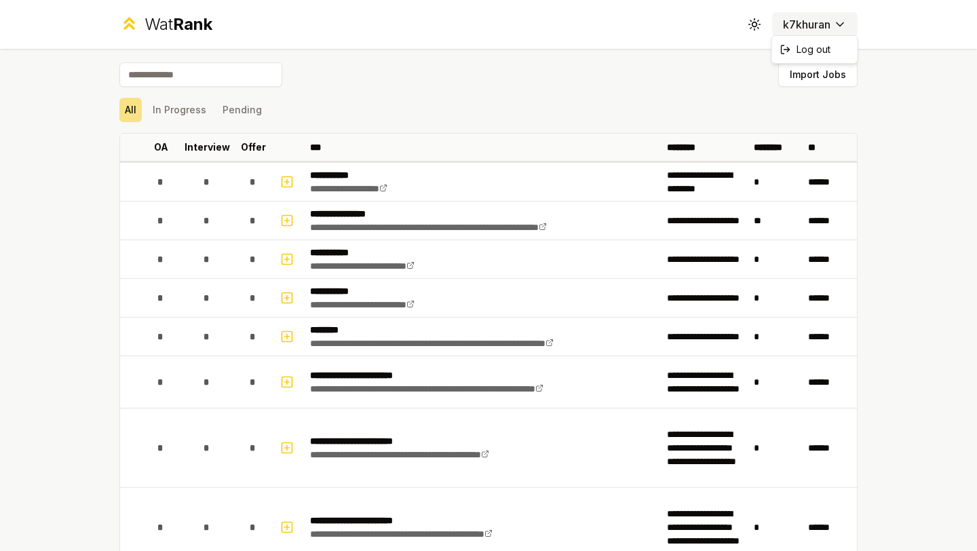
click at [817, 21] on html "**********" at bounding box center [488, 275] width 977 height 551
click at [628, 98] on html "**********" at bounding box center [488, 275] width 977 height 551
click at [174, 78] on input at bounding box center [200, 74] width 163 height 24
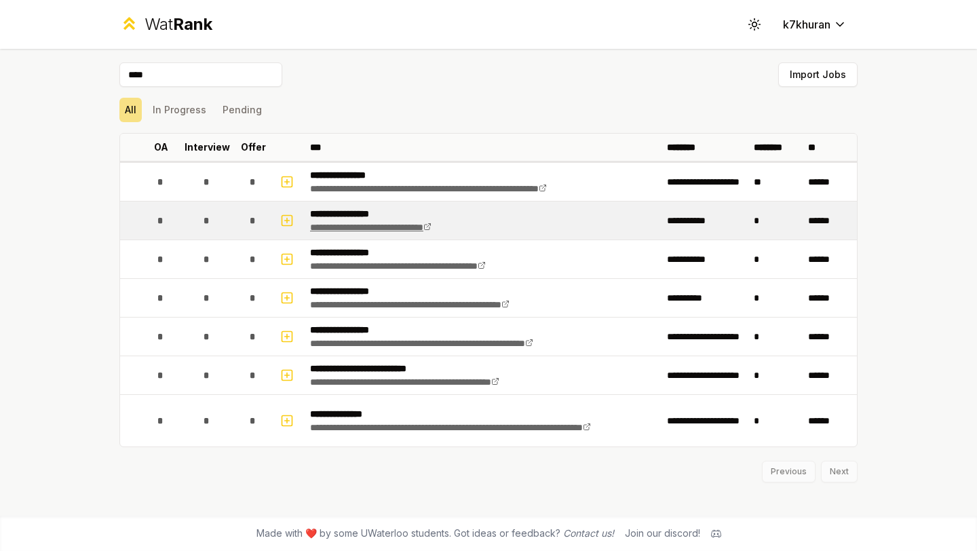
type input "****"
click at [430, 229] on icon at bounding box center [427, 227] width 5 height 5
